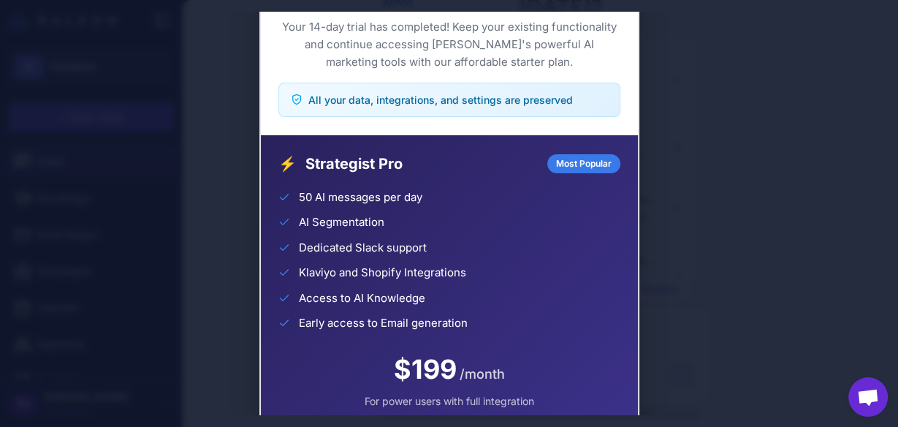
click at [226, 104] on div "Trial Complete Continue your AI marketing journey Ready to Level Up? Your 14-da…" at bounding box center [449, 213] width 898 height 403
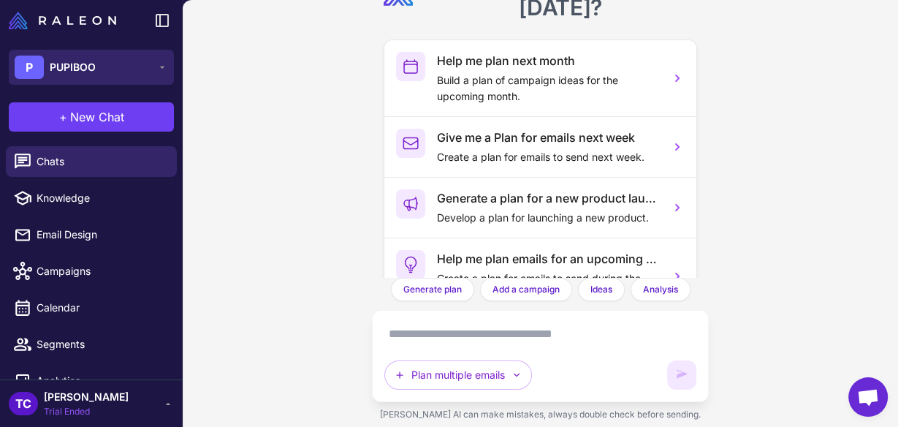
click at [158, 58] on button "P PUPIBOO" at bounding box center [91, 67] width 165 height 35
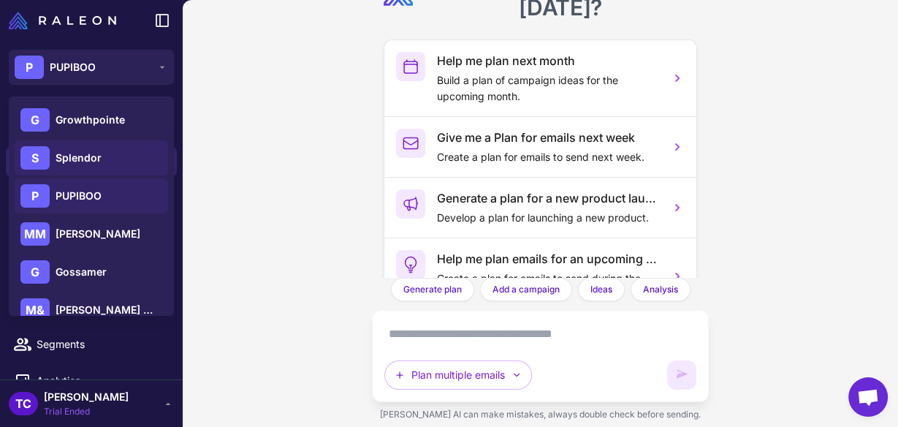
click at [66, 159] on span "Splendor" at bounding box center [79, 158] width 46 height 16
click at [49, 152] on div "S" at bounding box center [34, 157] width 29 height 23
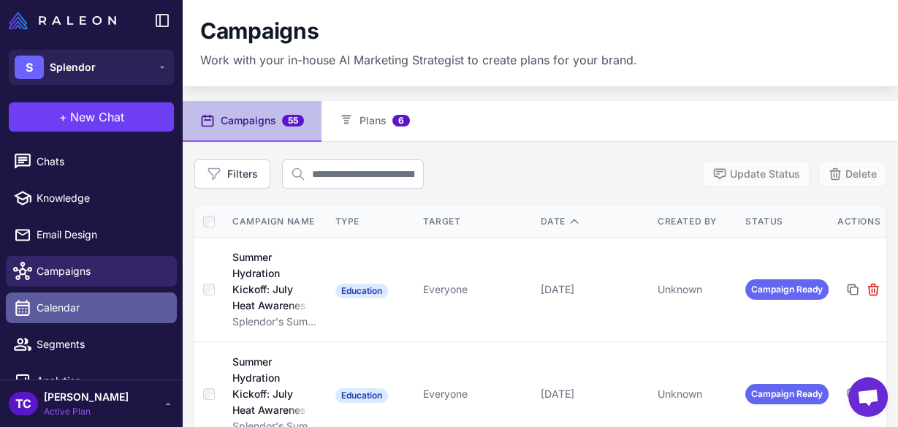
click at [71, 304] on span "Calendar" at bounding box center [101, 308] width 129 height 16
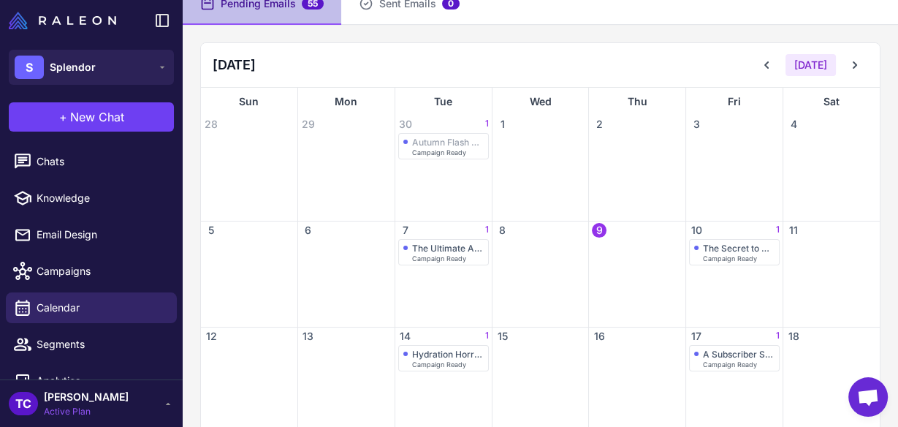
scroll to position [58, 0]
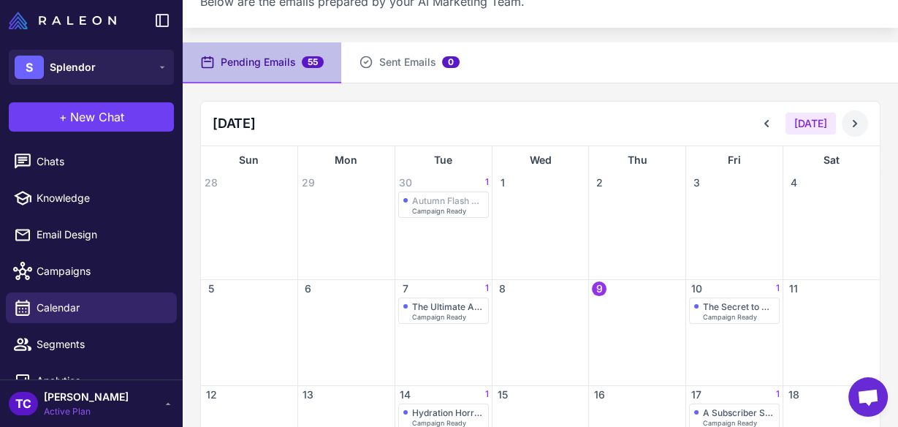
click at [853, 129] on icon at bounding box center [854, 123] width 15 height 15
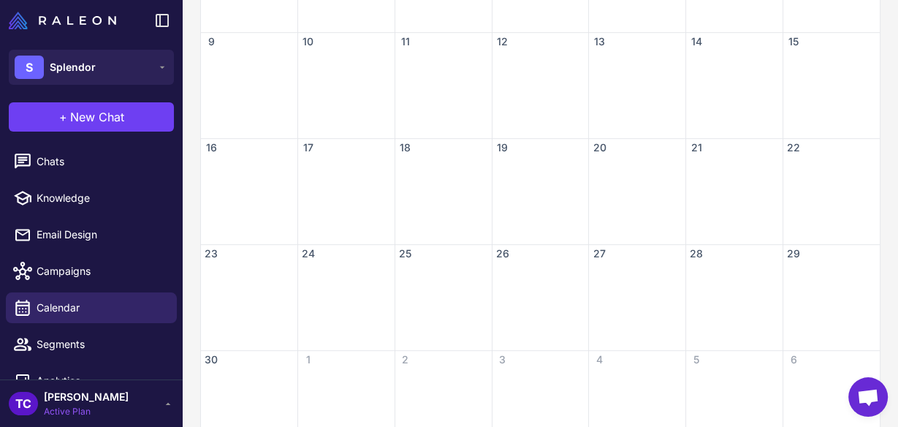
scroll to position [457, 0]
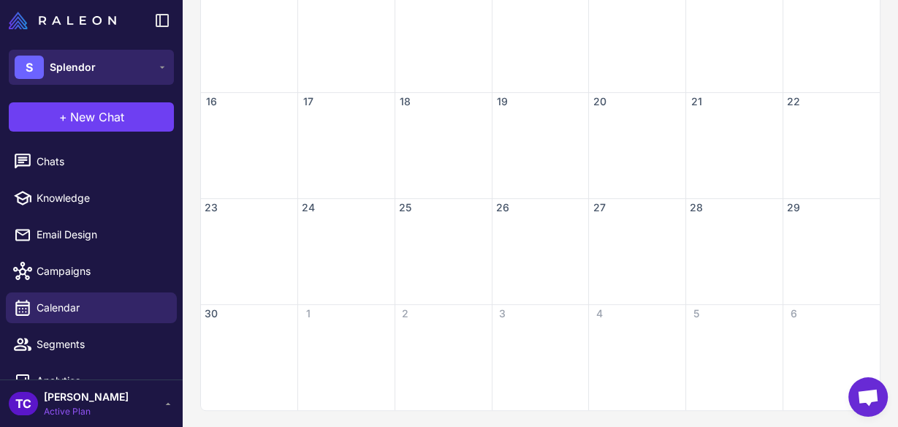
click at [120, 72] on button "S Splendor" at bounding box center [91, 67] width 165 height 35
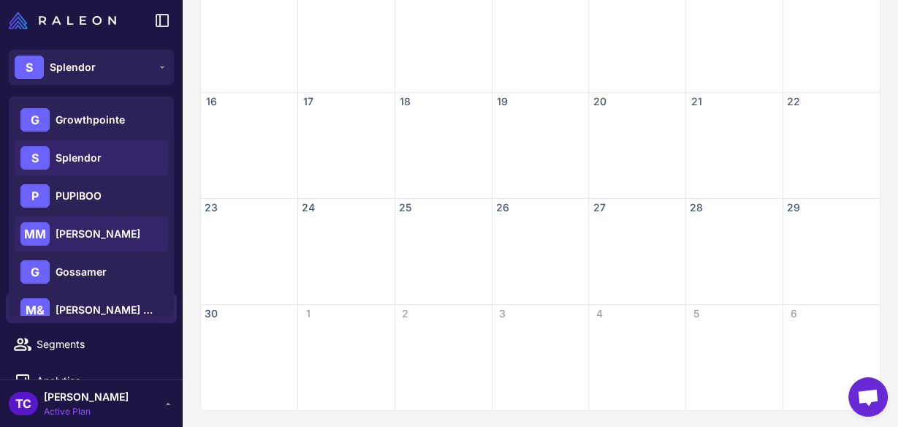
click at [88, 234] on span "Mylas Moss" at bounding box center [98, 234] width 85 height 16
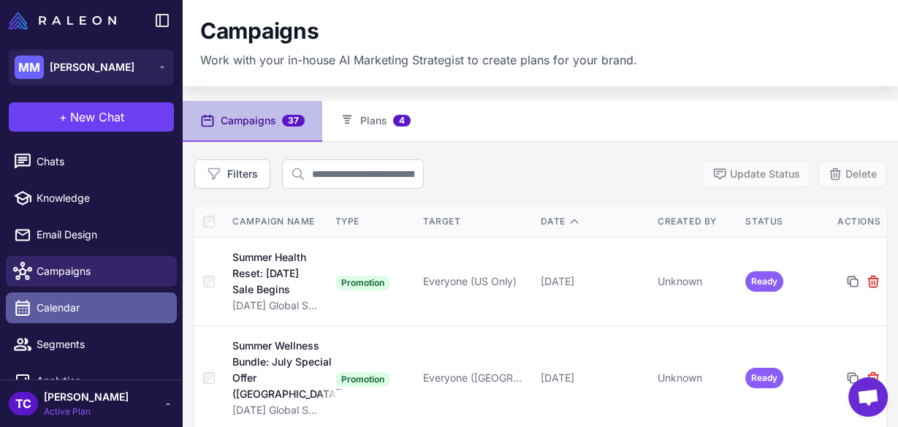
click at [92, 302] on span "Calendar" at bounding box center [101, 308] width 129 height 16
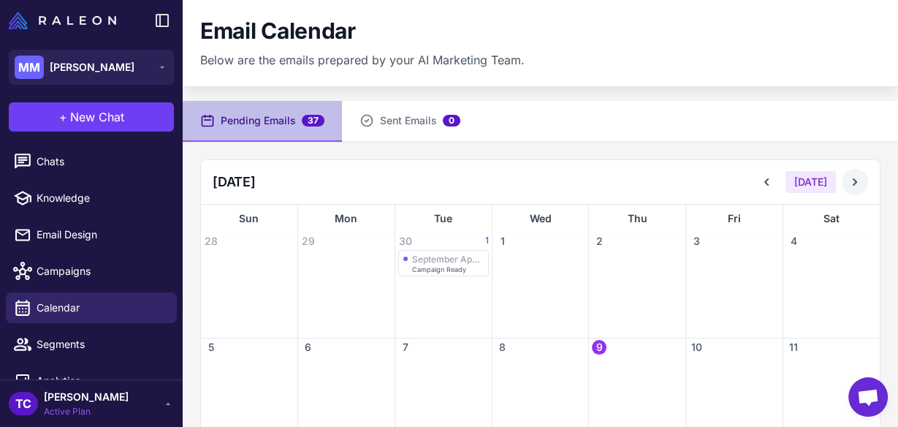
click at [847, 186] on icon at bounding box center [854, 182] width 15 height 15
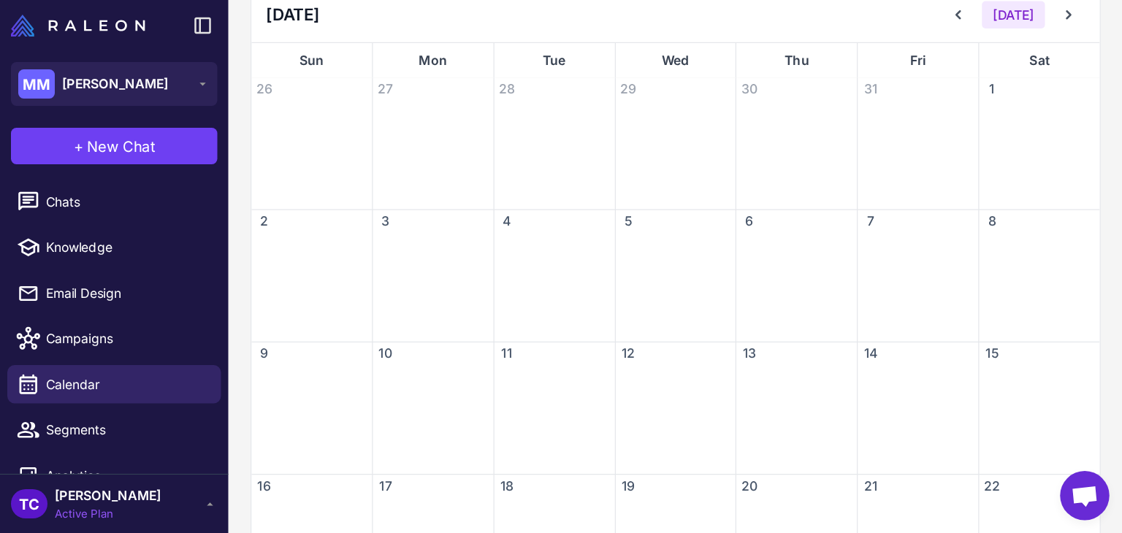
scroll to position [170, 0]
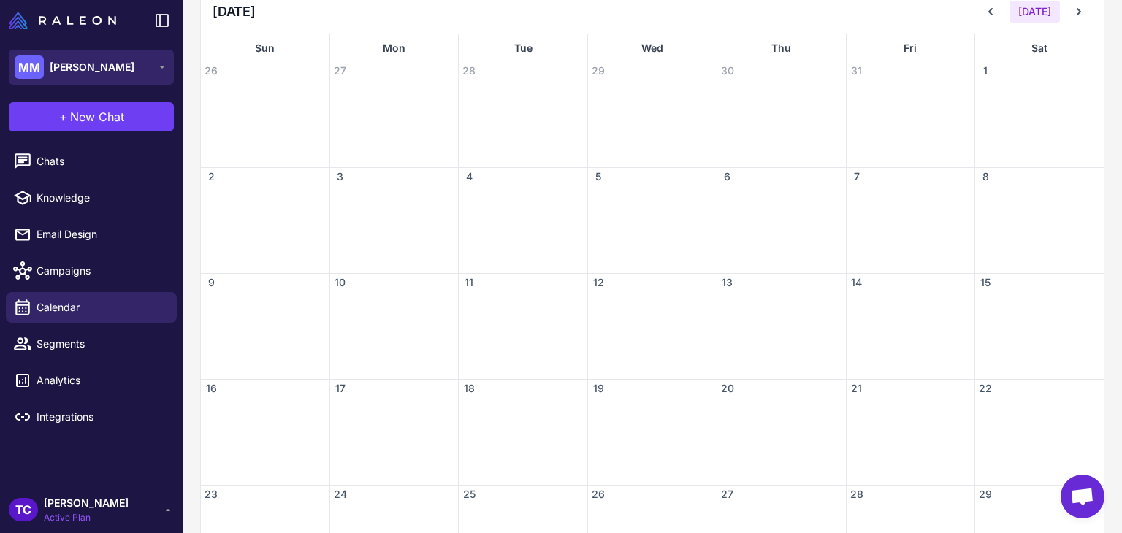
click at [159, 68] on icon at bounding box center [162, 67] width 12 height 12
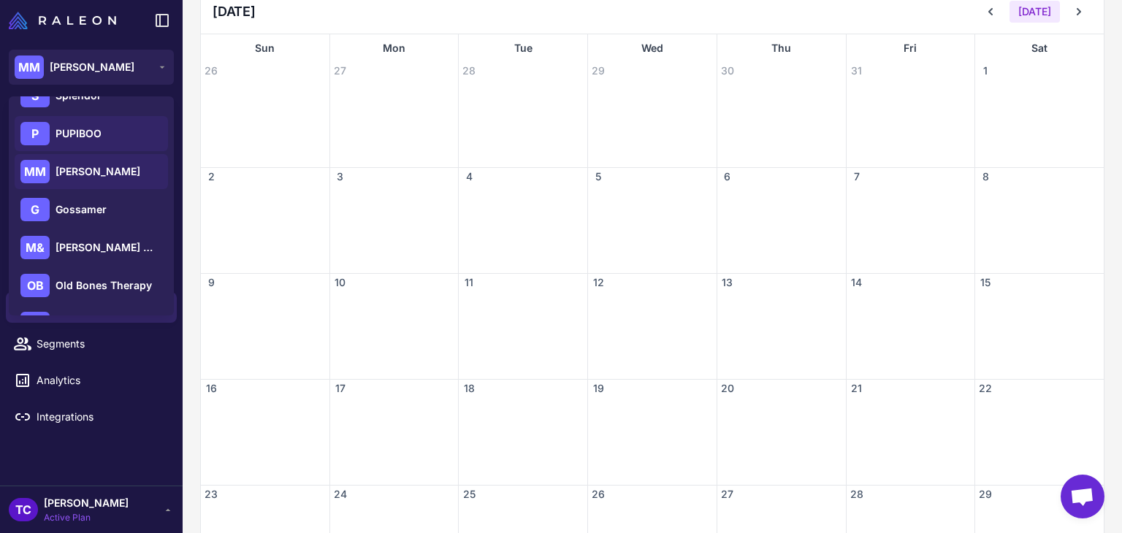
scroll to position [134, 0]
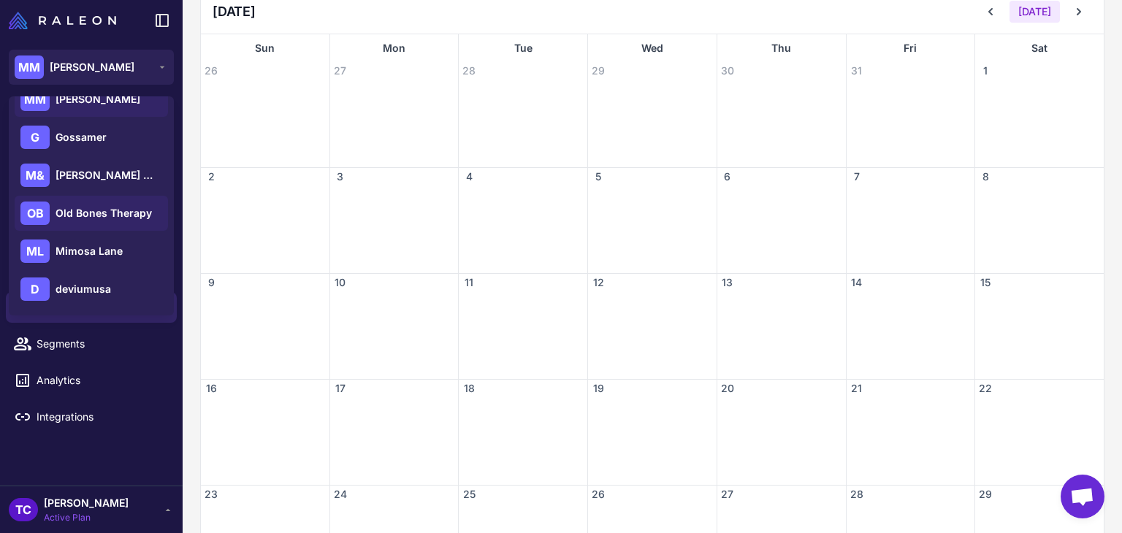
click at [67, 217] on span "Old Bones Therapy" at bounding box center [104, 213] width 96 height 16
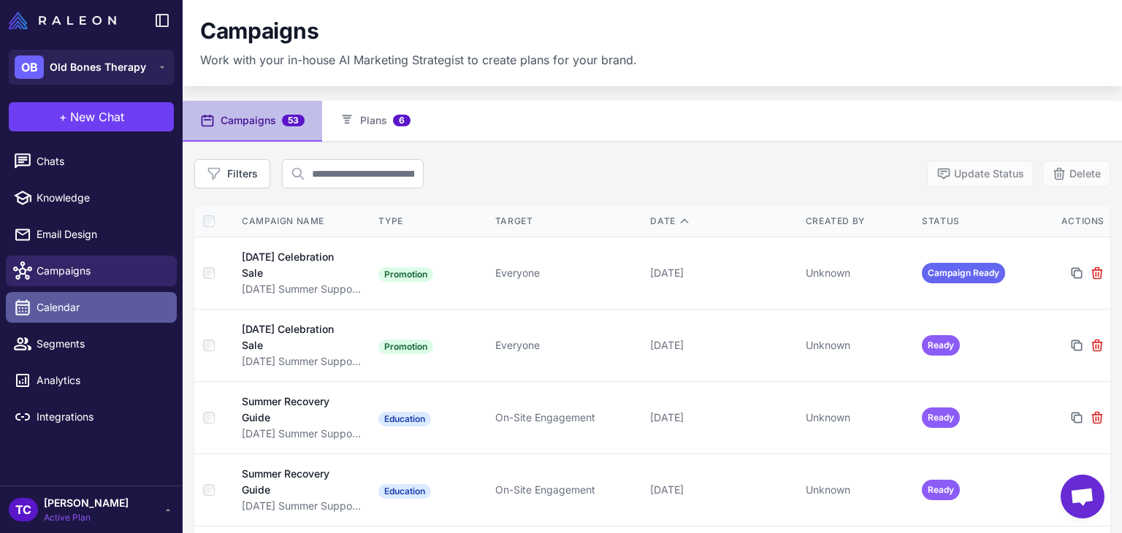
click at [133, 312] on span "Calendar" at bounding box center [101, 308] width 129 height 16
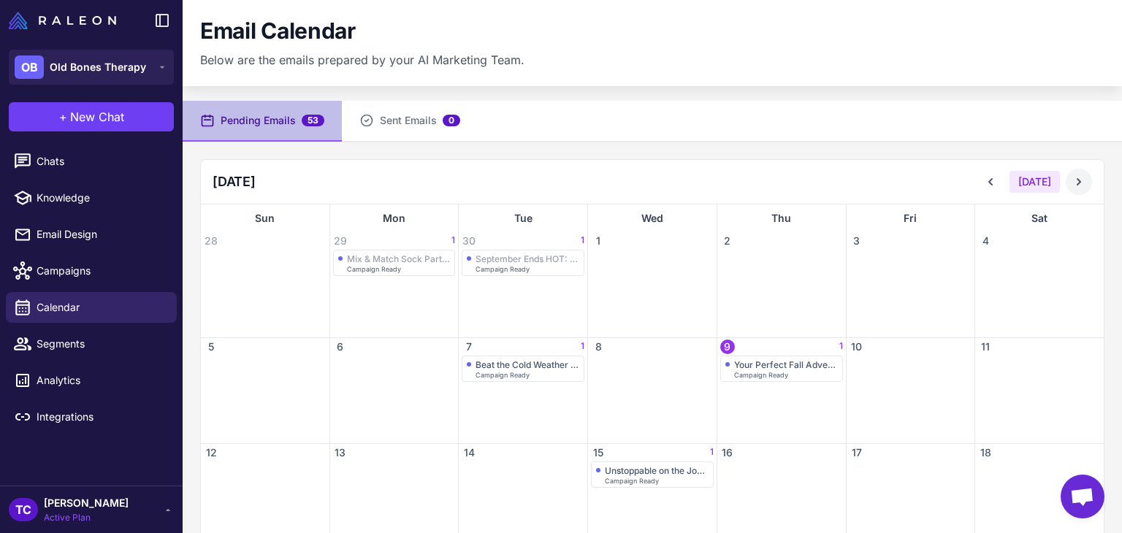
click at [1072, 186] on icon at bounding box center [1079, 182] width 15 height 15
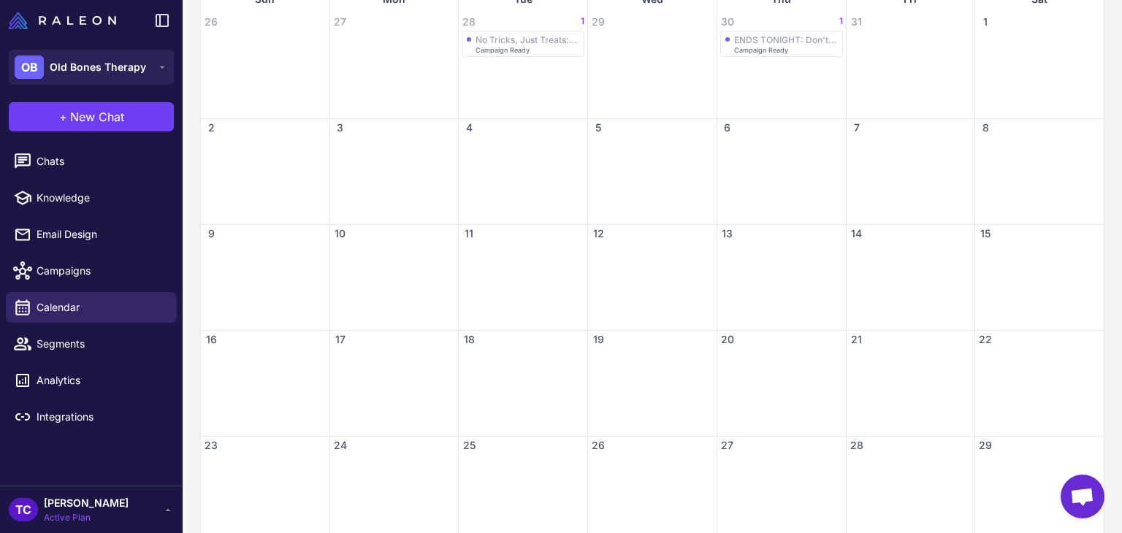
scroll to position [210, 0]
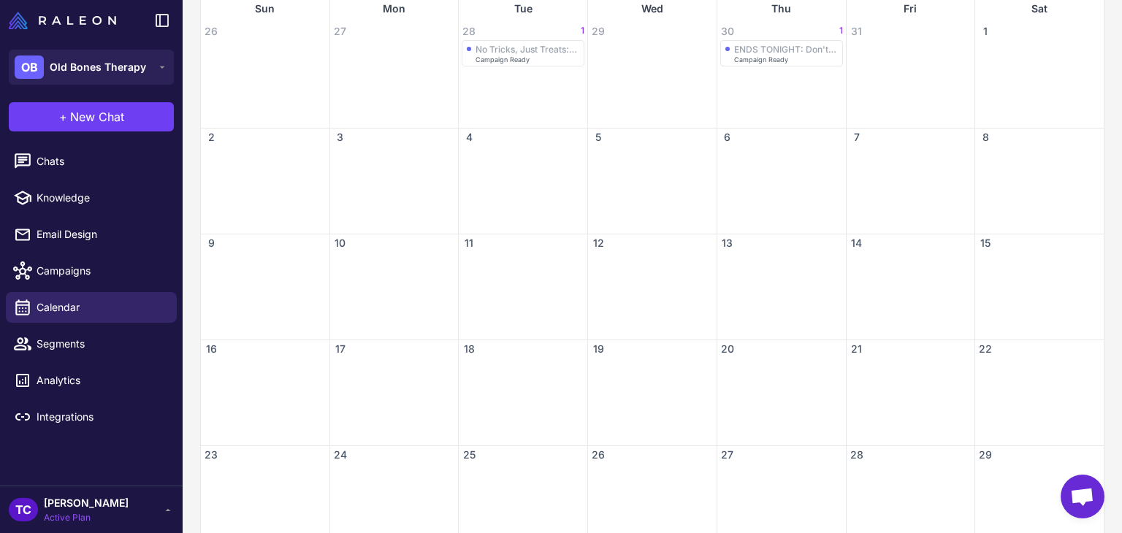
click at [1121, 176] on content "Email Calendar Below are the emails prepared by your AI Marketing Team. Pending…" at bounding box center [653, 266] width 940 height 533
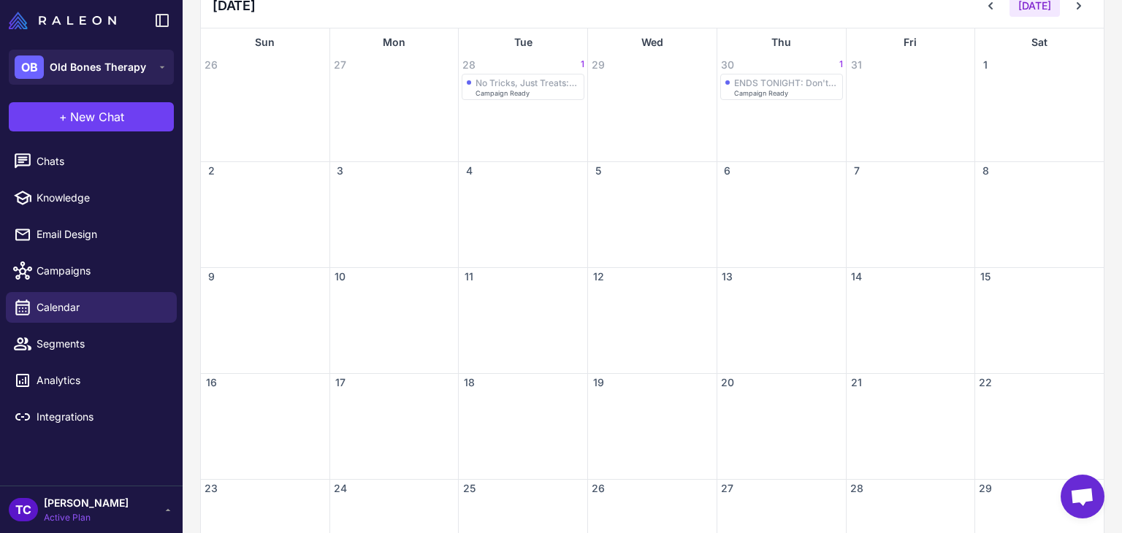
scroll to position [172, 0]
drag, startPoint x: 1121, startPoint y: 185, endPoint x: 1121, endPoint y: 164, distance: 21.2
click at [1121, 164] on content "Email Calendar Below are the emails prepared by your AI Marketing Team. Pending…" at bounding box center [653, 266] width 940 height 533
click at [126, 73] on span "Old Bones Therapy" at bounding box center [98, 67] width 96 height 16
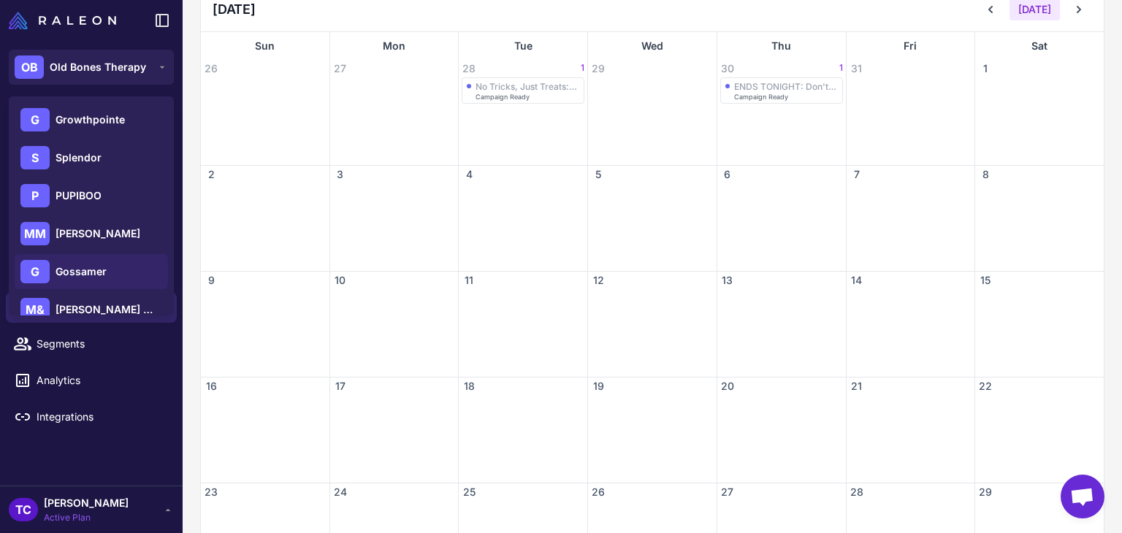
click at [83, 280] on div "G Gossamer" at bounding box center [91, 271] width 153 height 35
click at [43, 276] on div "G" at bounding box center [34, 271] width 29 height 23
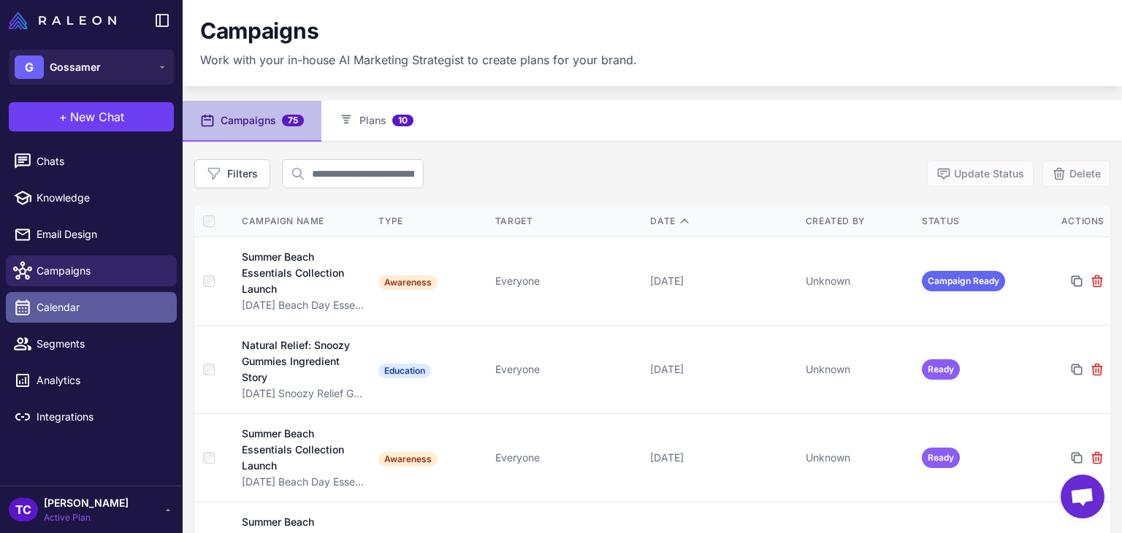
click at [93, 296] on link "Calendar" at bounding box center [91, 307] width 171 height 31
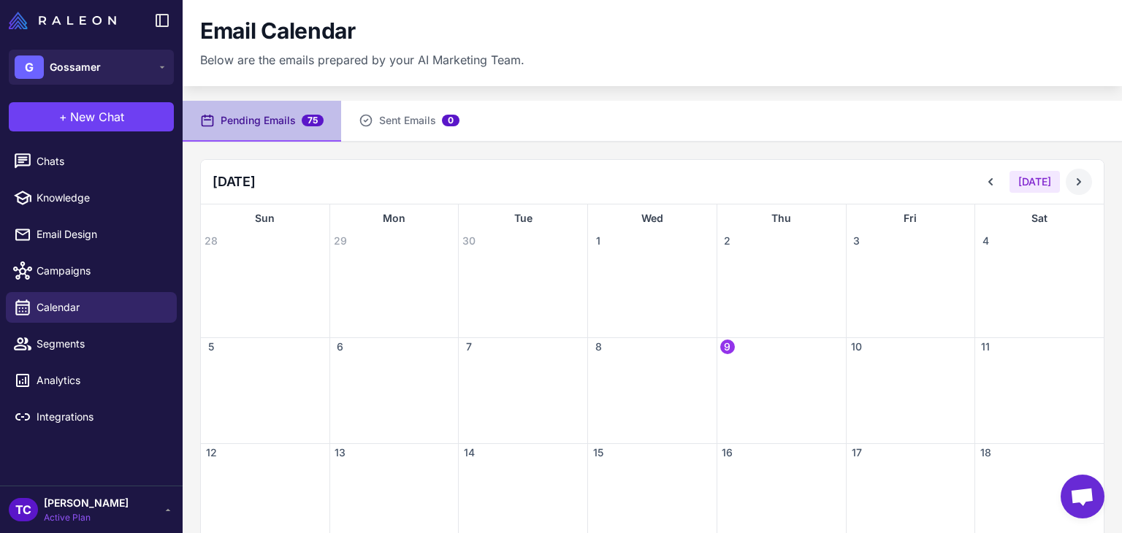
click at [1075, 178] on icon at bounding box center [1079, 182] width 15 height 15
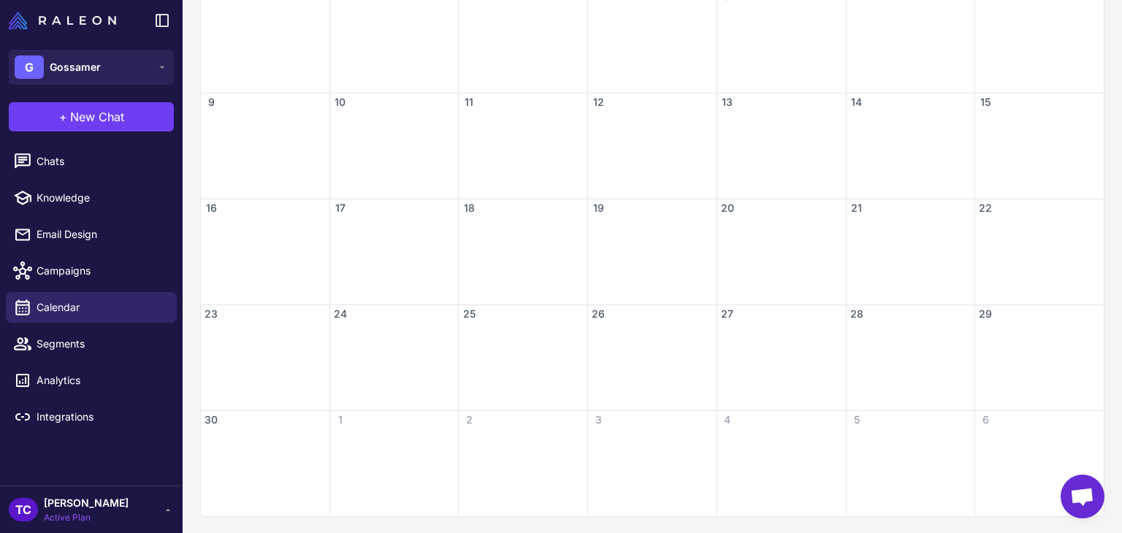
scroll to position [351, 0]
